Goal: Task Accomplishment & Management: Manage account settings

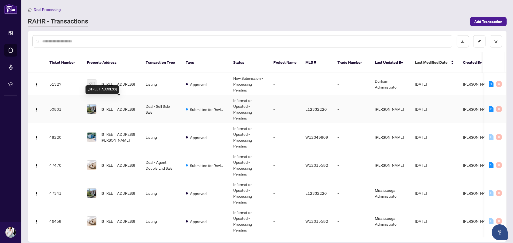
click at [113, 106] on span "[STREET_ADDRESS]" at bounding box center [118, 109] width 34 height 6
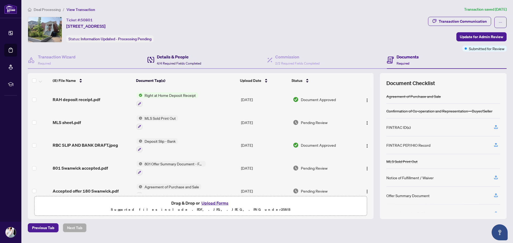
click at [171, 64] on span "4/4 Required Fields Completed" at bounding box center [179, 63] width 44 height 4
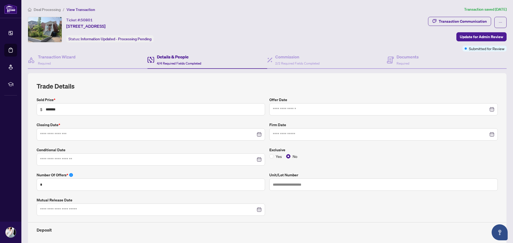
type input "**********"
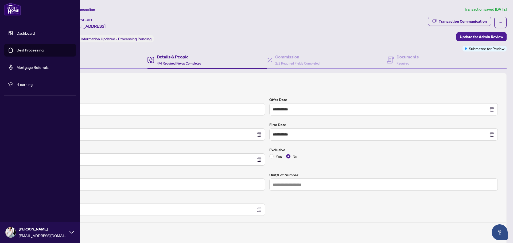
click at [18, 34] on link "Dashboard" at bounding box center [26, 33] width 18 height 5
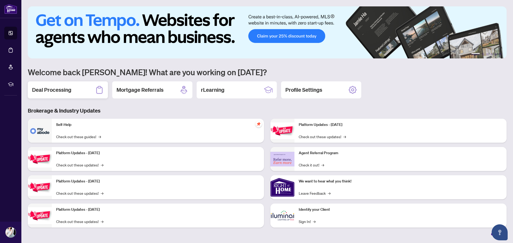
click at [71, 91] on div "Deal Processing" at bounding box center [68, 89] width 80 height 17
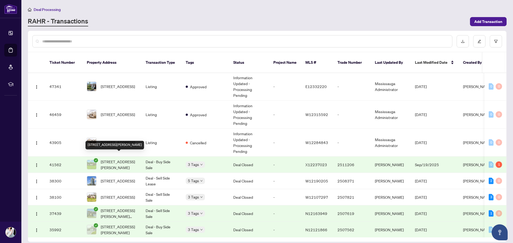
scroll to position [134, 0]
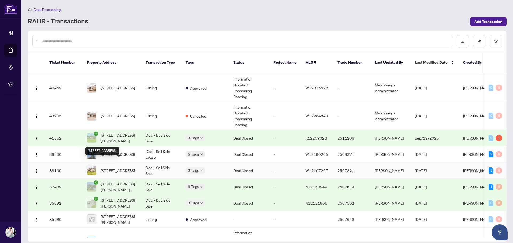
click at [116, 168] on span "[STREET_ADDRESS]" at bounding box center [118, 171] width 34 height 6
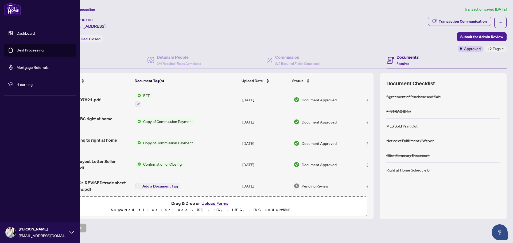
click at [17, 36] on link "Dashboard" at bounding box center [26, 33] width 18 height 5
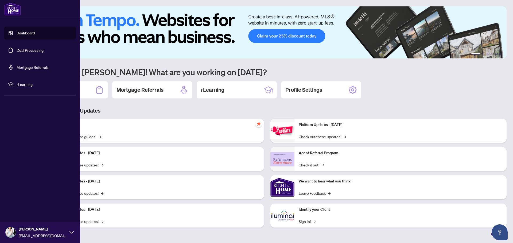
click at [17, 34] on link "Dashboard" at bounding box center [26, 33] width 18 height 5
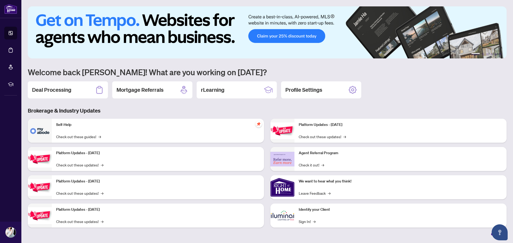
click at [95, 54] on ul "1 2 3 4 5 6" at bounding box center [267, 54] width 479 height 2
